Goal: Transaction & Acquisition: Purchase product/service

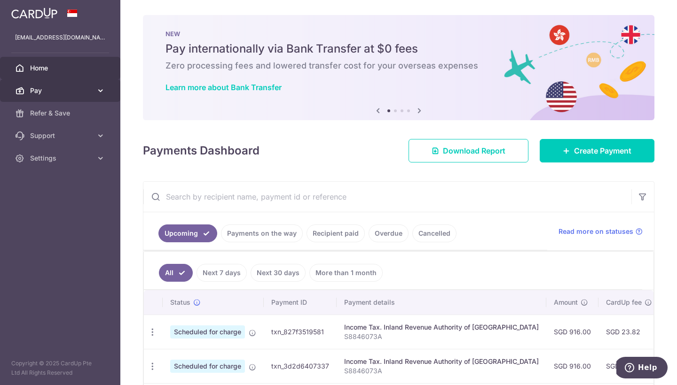
click at [95, 85] on link "Pay" at bounding box center [60, 90] width 120 height 23
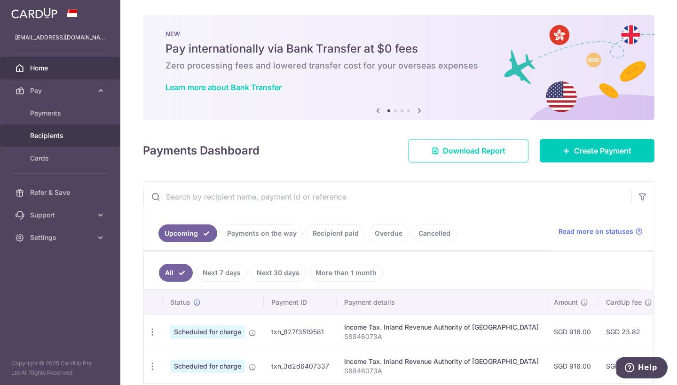
click at [58, 133] on span "Recipients" at bounding box center [61, 135] width 62 height 9
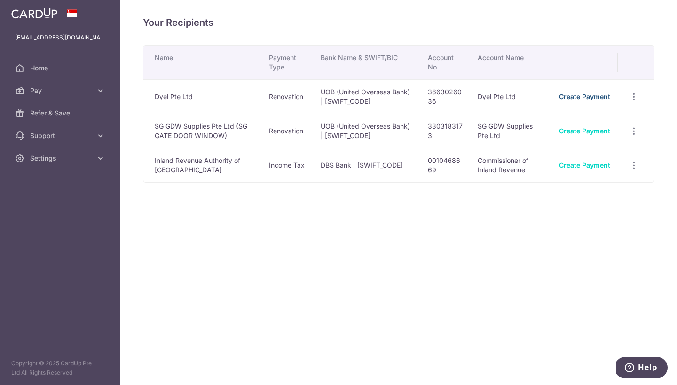
click at [580, 96] on link "Create Payment" at bounding box center [584, 97] width 51 height 8
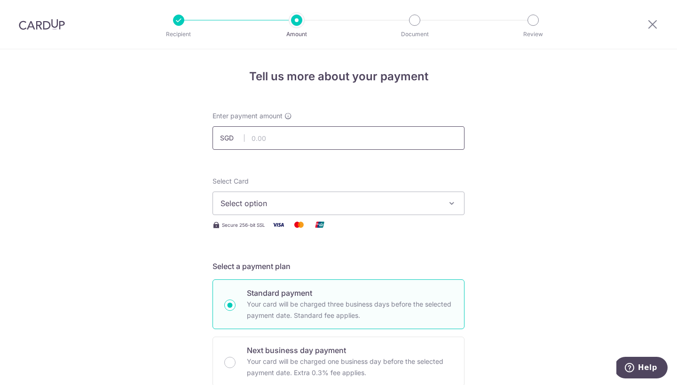
click at [411, 138] on input "text" at bounding box center [338, 137] width 252 height 23
type input "4,084.77"
click at [379, 201] on span "Select option" at bounding box center [329, 203] width 219 height 11
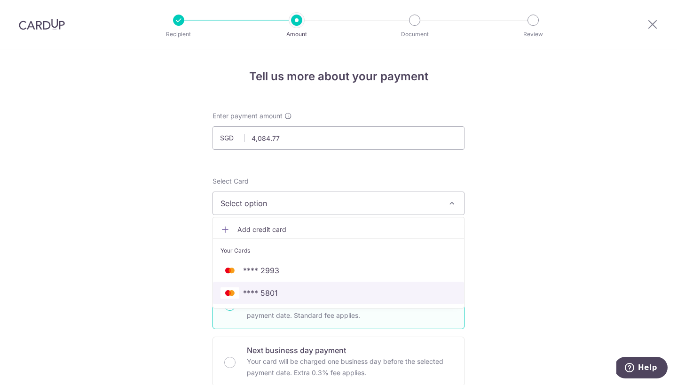
click at [334, 297] on span "**** 5801" at bounding box center [338, 293] width 236 height 11
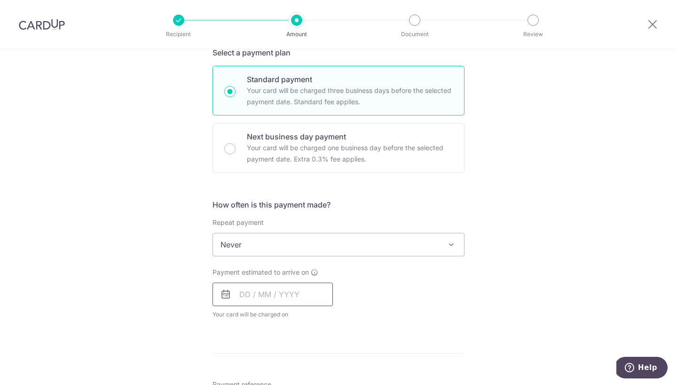
scroll to position [218, 0]
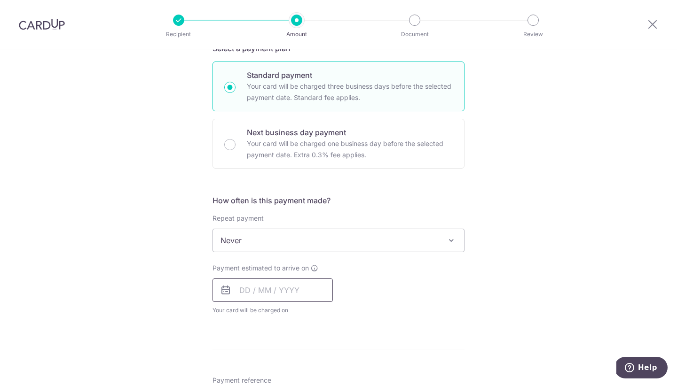
click at [269, 287] on input "text" at bounding box center [272, 290] width 120 height 23
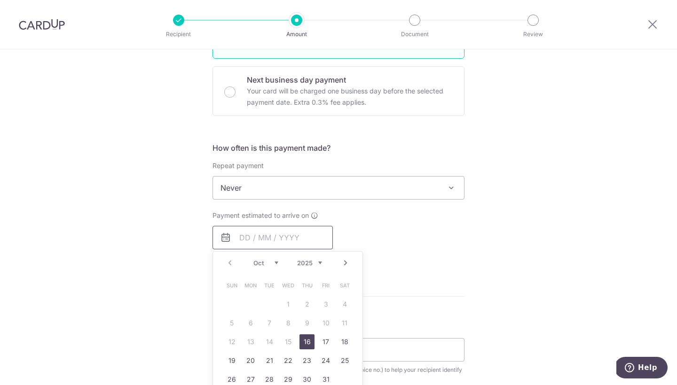
scroll to position [281, 0]
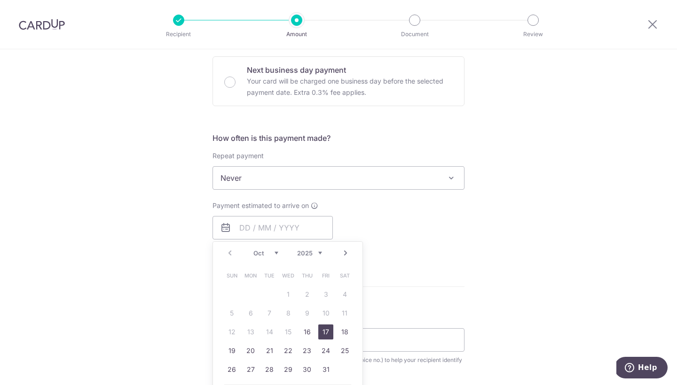
click at [326, 334] on link "17" at bounding box center [325, 332] width 15 height 15
type input "[DATE]"
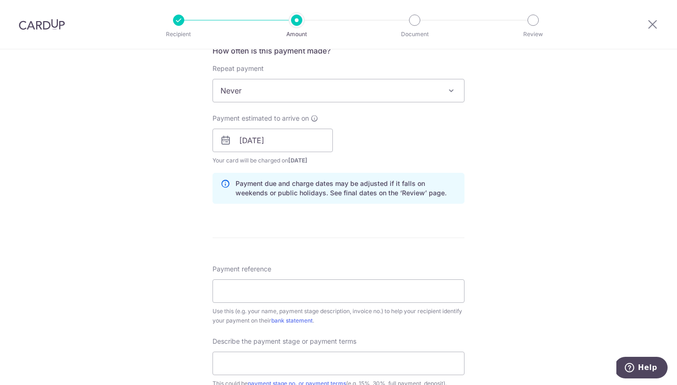
scroll to position [370, 0]
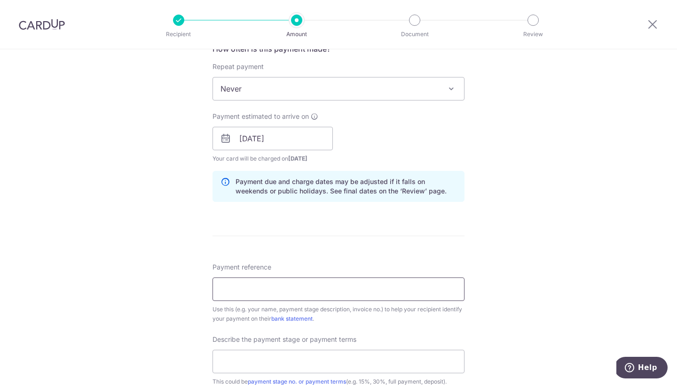
click at [330, 296] on input "Payment reference" at bounding box center [338, 289] width 252 height 23
type input "RL/RFA/241203"
click at [297, 368] on input "text" at bounding box center [338, 361] width 252 height 23
type input "l"
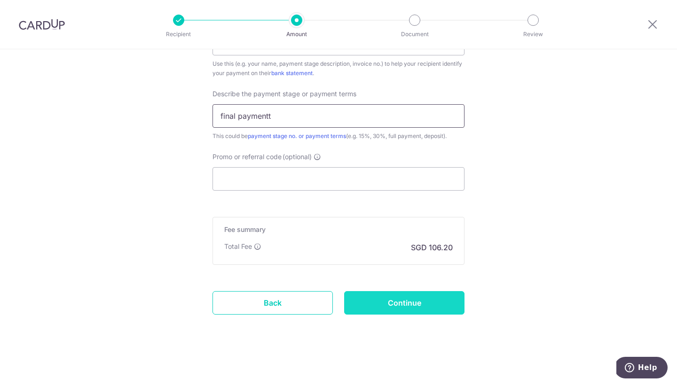
scroll to position [616, 0]
type input "final paymentt"
click at [360, 302] on input "Continue" at bounding box center [404, 302] width 120 height 23
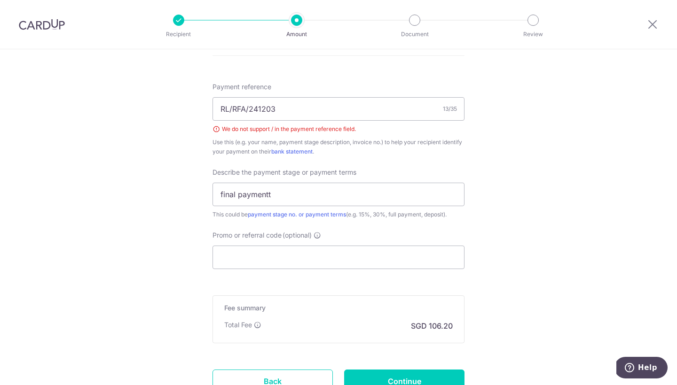
scroll to position [484, 0]
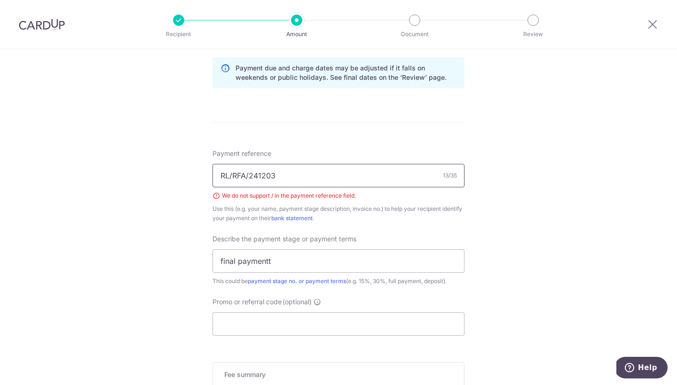
click at [232, 177] on input "RL/RFA/241203" at bounding box center [338, 175] width 252 height 23
type input "RLRFA241203"
click at [277, 258] on input "final paymentt" at bounding box center [338, 261] width 252 height 23
type input "final payment"
click at [298, 172] on input "RLRFA241203" at bounding box center [338, 175] width 252 height 23
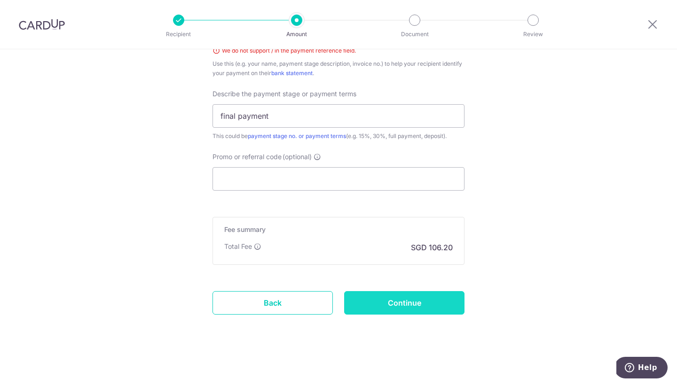
scroll to position [629, 0]
type input "RLRFA241203 Soh tuan Yao barron"
click at [392, 306] on input "Continue" at bounding box center [404, 302] width 120 height 23
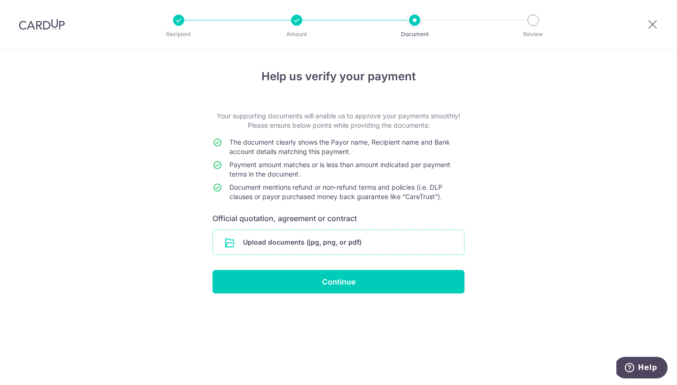
click at [385, 244] on input "file" at bounding box center [338, 242] width 251 height 24
click at [351, 242] on input "file" at bounding box center [338, 242] width 251 height 24
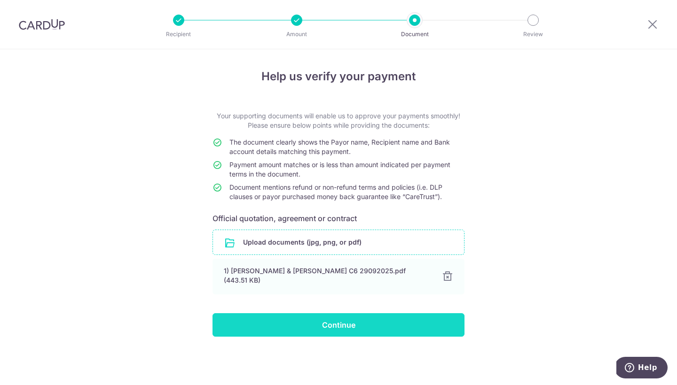
click at [313, 320] on input "Continue" at bounding box center [338, 324] width 252 height 23
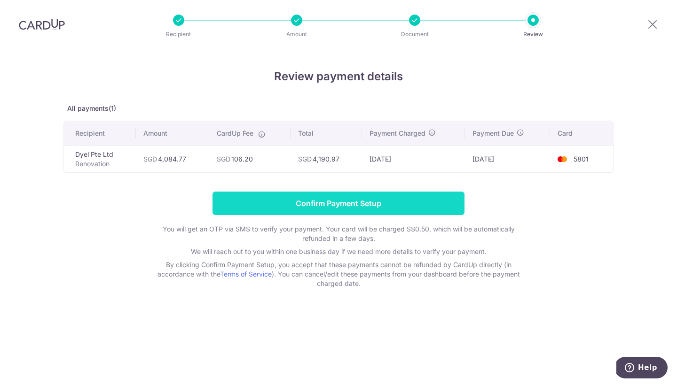
click at [352, 205] on input "Confirm Payment Setup" at bounding box center [338, 203] width 252 height 23
